Goal: Task Accomplishment & Management: Manage account settings

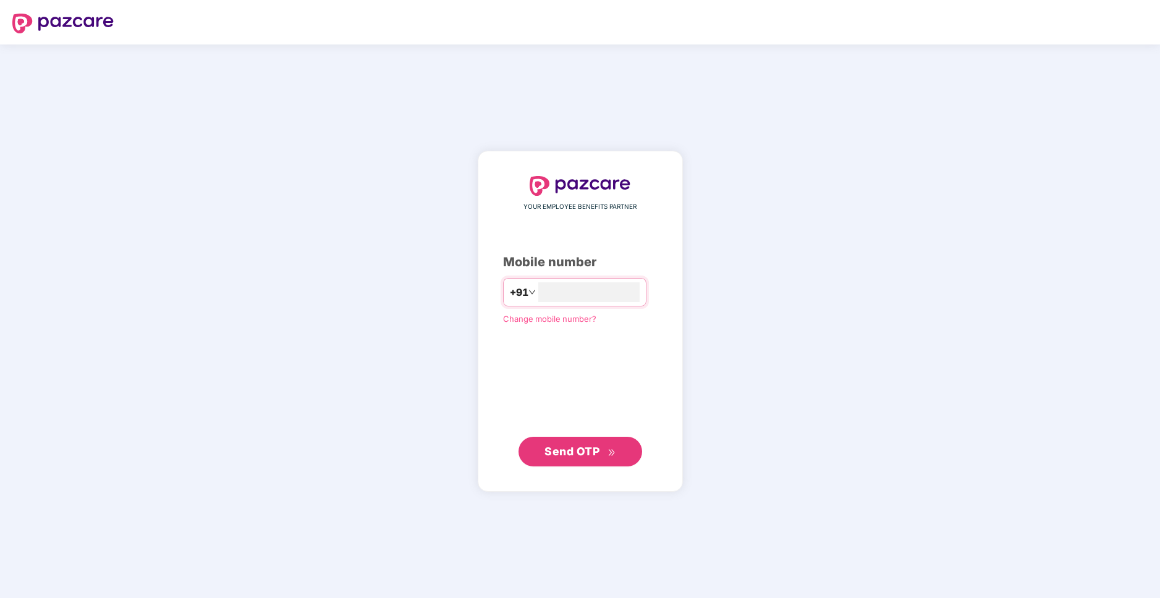
type input "**********"
click at [584, 457] on span "Send OTP" at bounding box center [572, 450] width 55 height 13
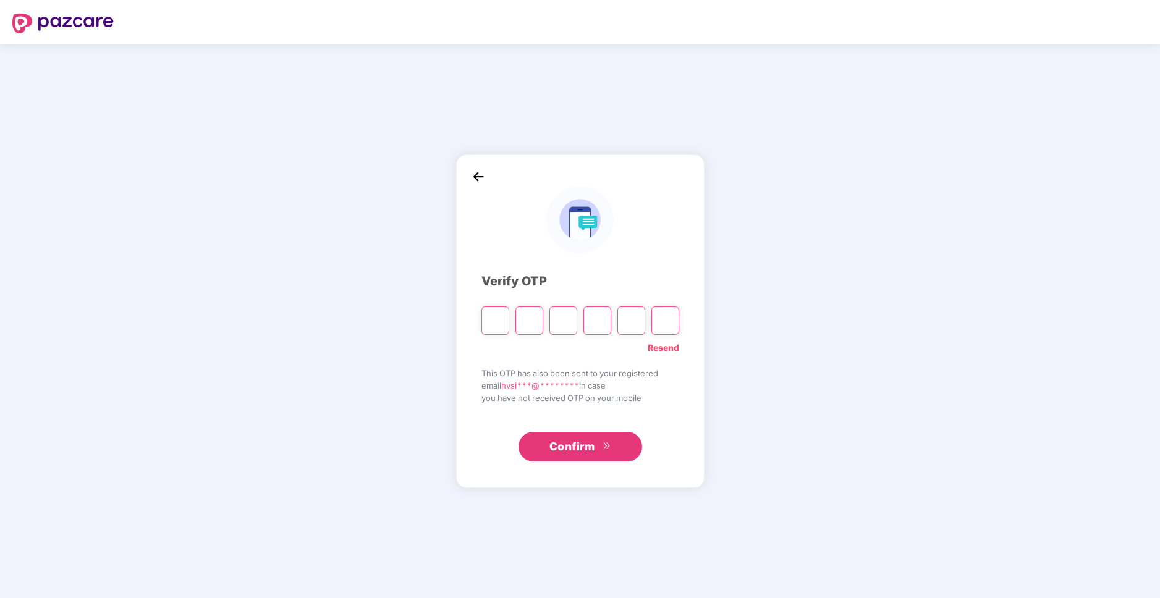
type input "*"
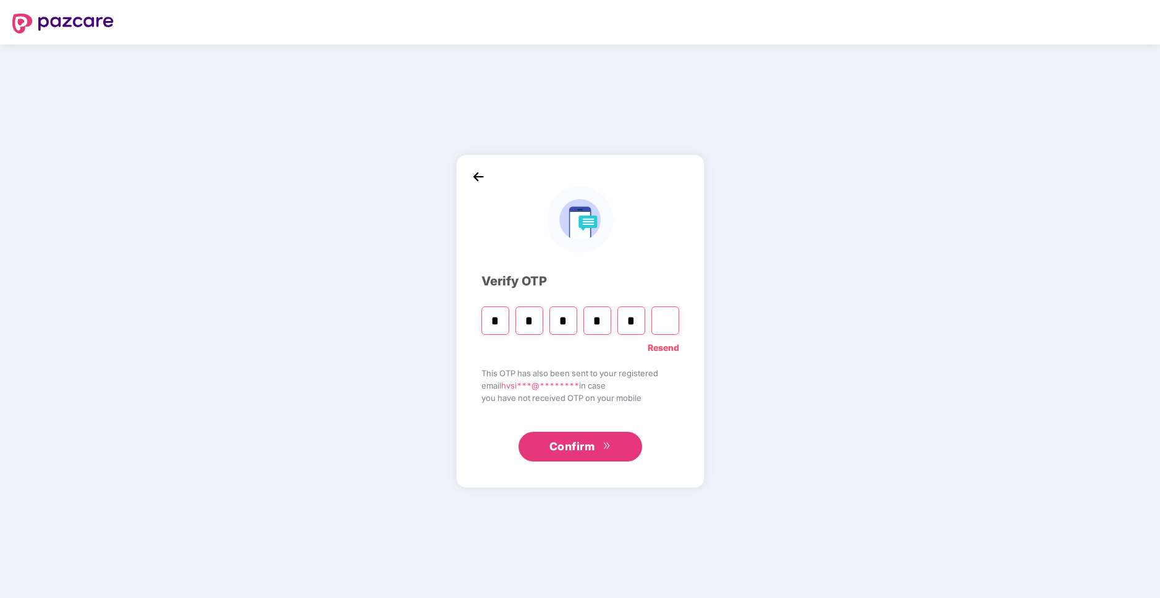
type input "*"
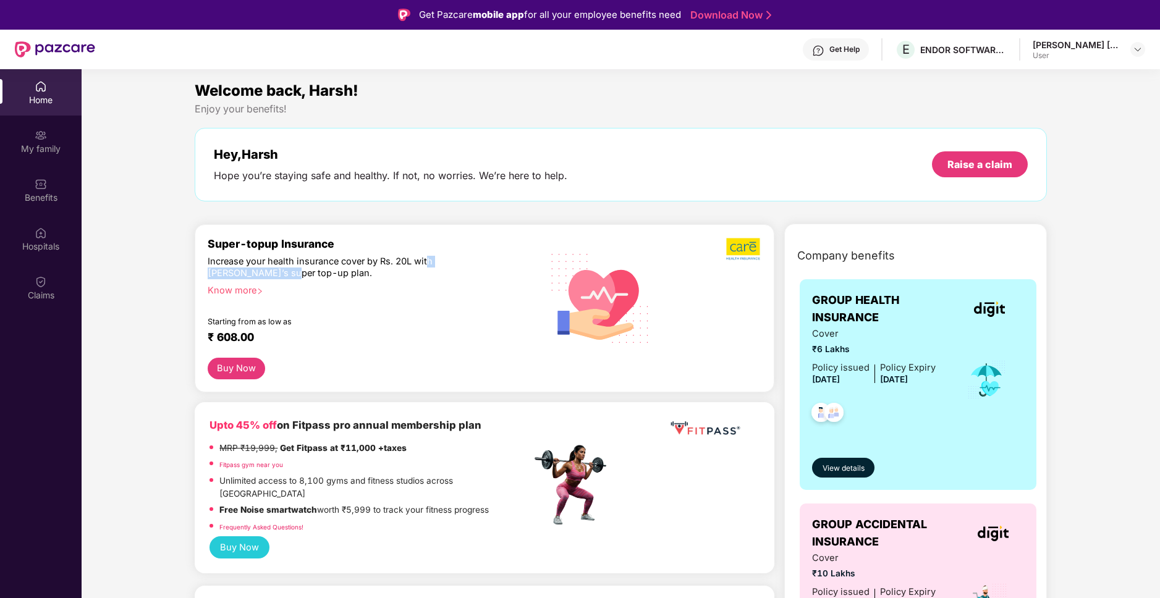
drag, startPoint x: 427, startPoint y: 265, endPoint x: 284, endPoint y: 278, distance: 142.7
click at [284, 278] on div "Increase your health insurance cover by Rs. 20L with [PERSON_NAME]’s super top-…" at bounding box center [343, 268] width 270 height 24
drag, startPoint x: 284, startPoint y: 278, endPoint x: 262, endPoint y: 265, distance: 25.8
click at [262, 265] on div "Increase your health insurance cover by Rs. 20L with [PERSON_NAME]’s super top-…" at bounding box center [343, 268] width 270 height 24
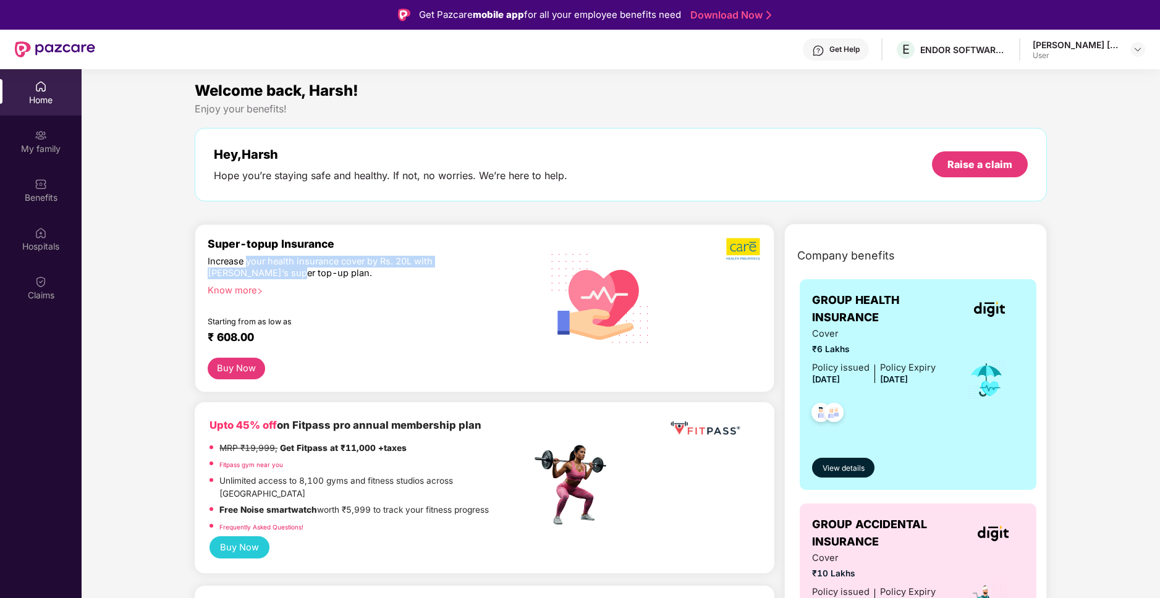
click at [262, 265] on div "Increase your health insurance cover by Rs. 20L with [PERSON_NAME]’s super top-…" at bounding box center [343, 268] width 270 height 24
click at [43, 152] on div "My family" at bounding box center [41, 149] width 82 height 12
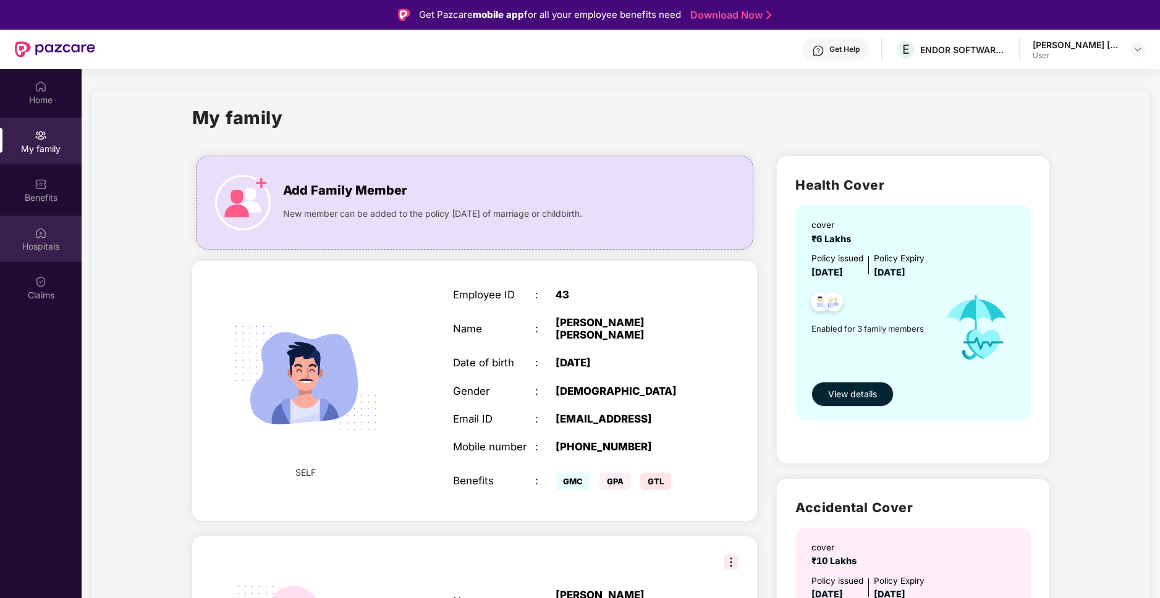
click at [39, 234] on img at bounding box center [41, 233] width 12 height 12
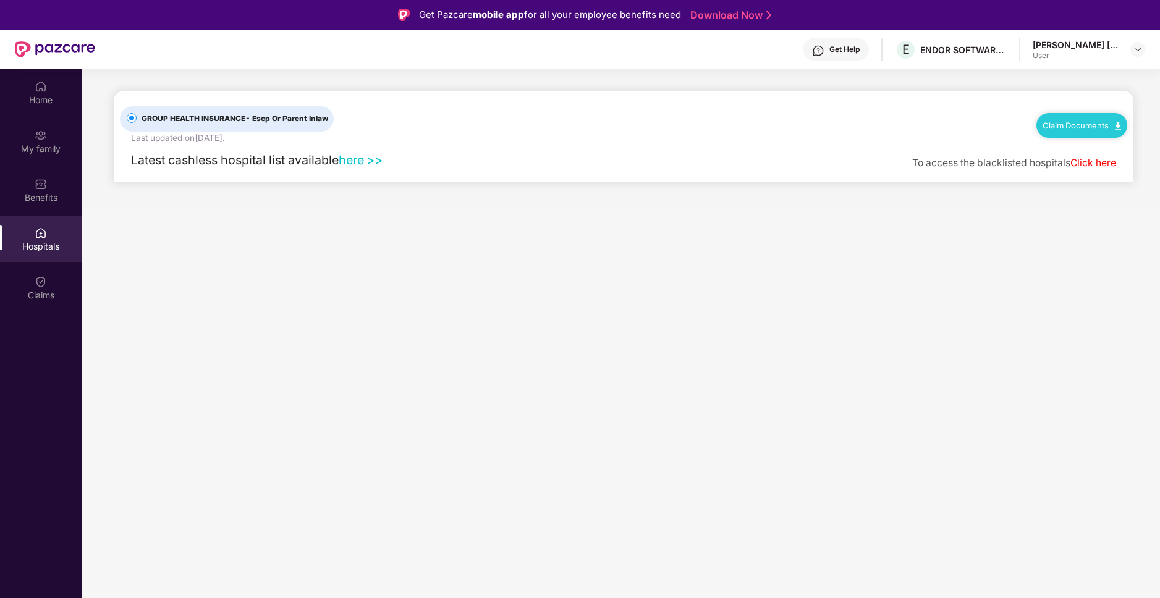
click at [357, 161] on link "here >>" at bounding box center [361, 160] width 45 height 15
